Goal: Task Accomplishment & Management: Use online tool/utility

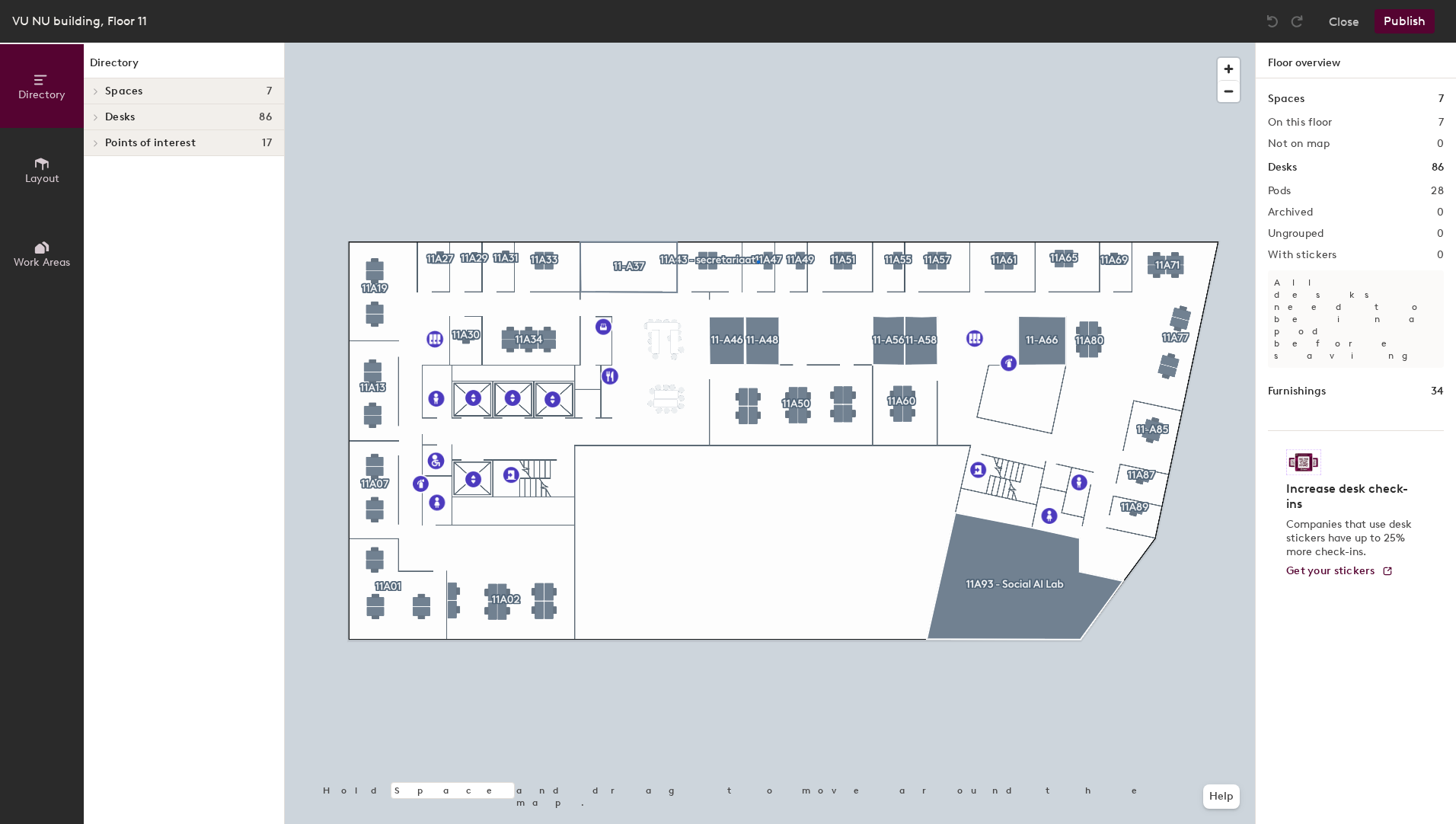
click at [758, 43] on div at bounding box center [770, 43] width 970 height 0
click at [212, 121] on h4 "Desks 86" at bounding box center [189, 117] width 167 height 12
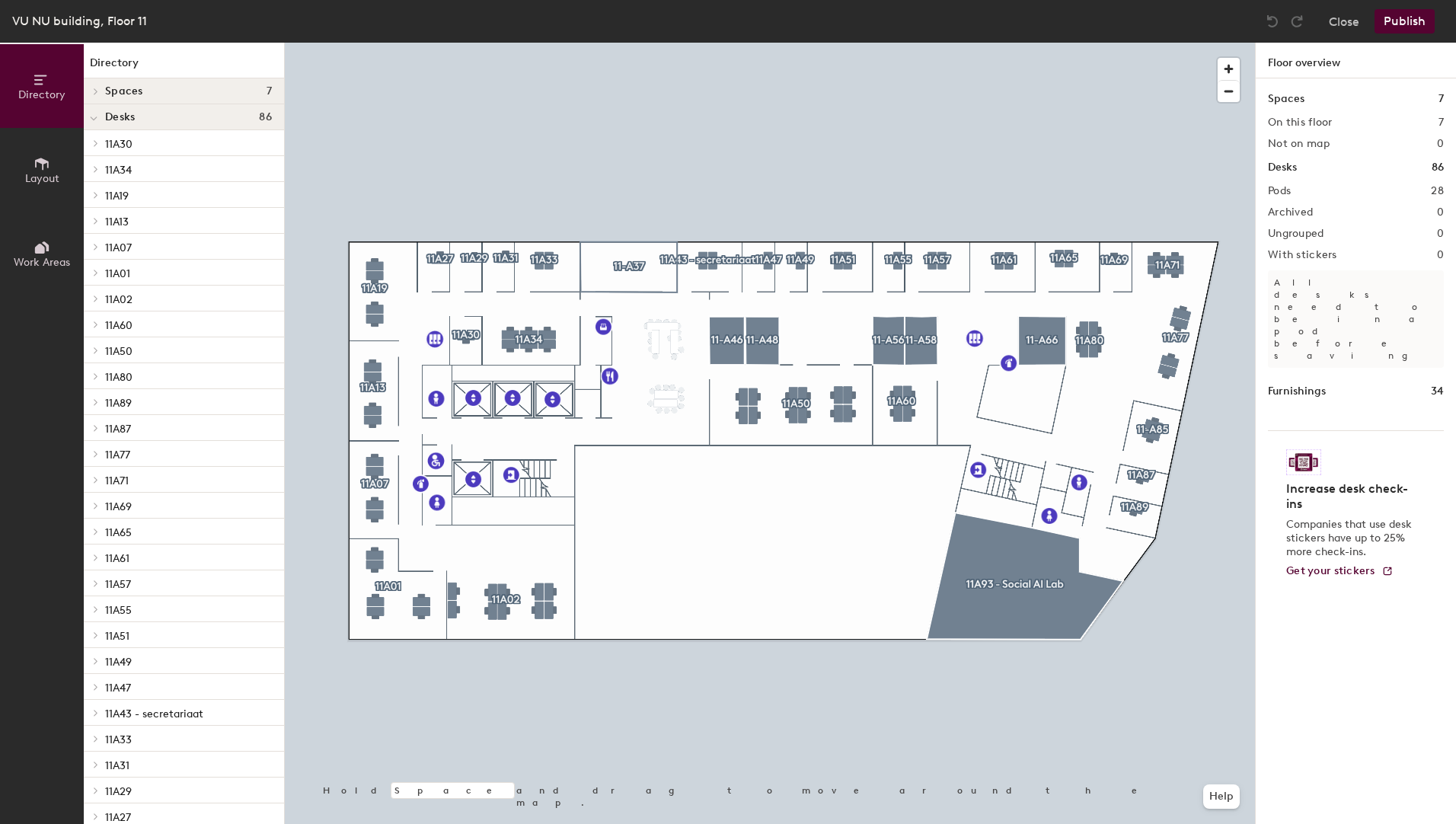
click at [136, 690] on p "11A47" at bounding box center [189, 687] width 167 height 20
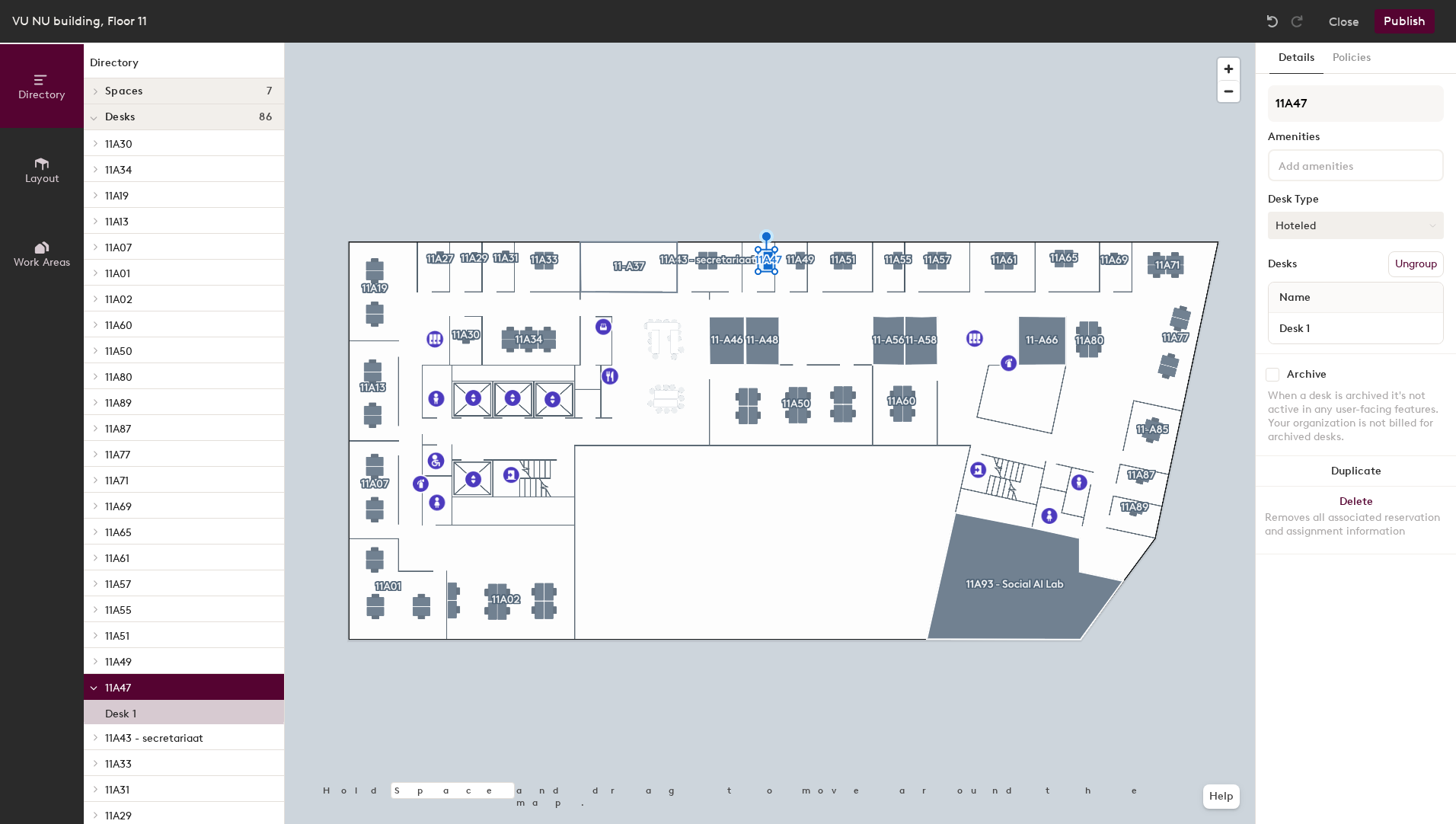
click at [1429, 220] on button "Hoteled" at bounding box center [1356, 225] width 176 height 27
click at [1353, 202] on div "Desk Type" at bounding box center [1356, 199] width 176 height 12
